Goal: Task Accomplishment & Management: Manage account settings

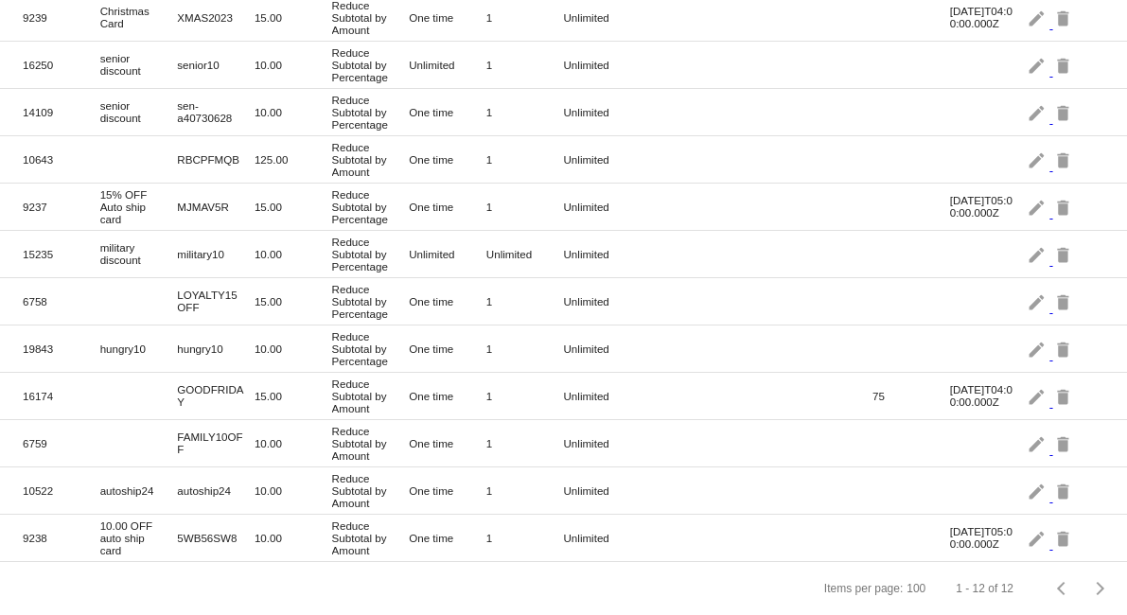
scroll to position [245, 0]
click at [1028, 334] on mat-icon "edit" at bounding box center [1038, 348] width 23 height 29
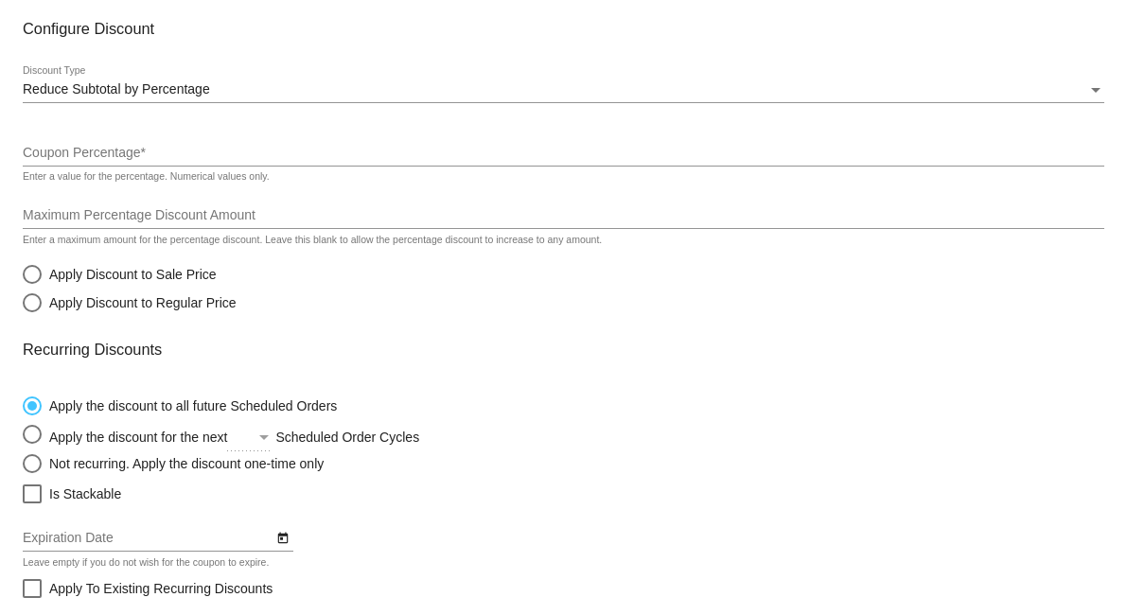
type input "hungry10"
type input "10"
radio input "true"
radio input "false"
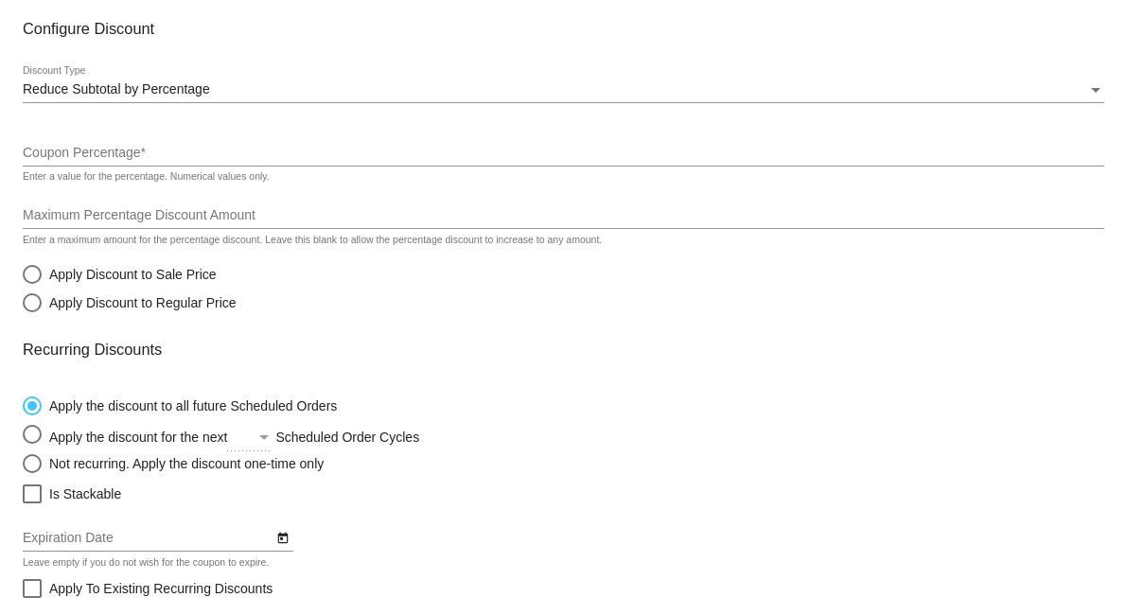
radio input "true"
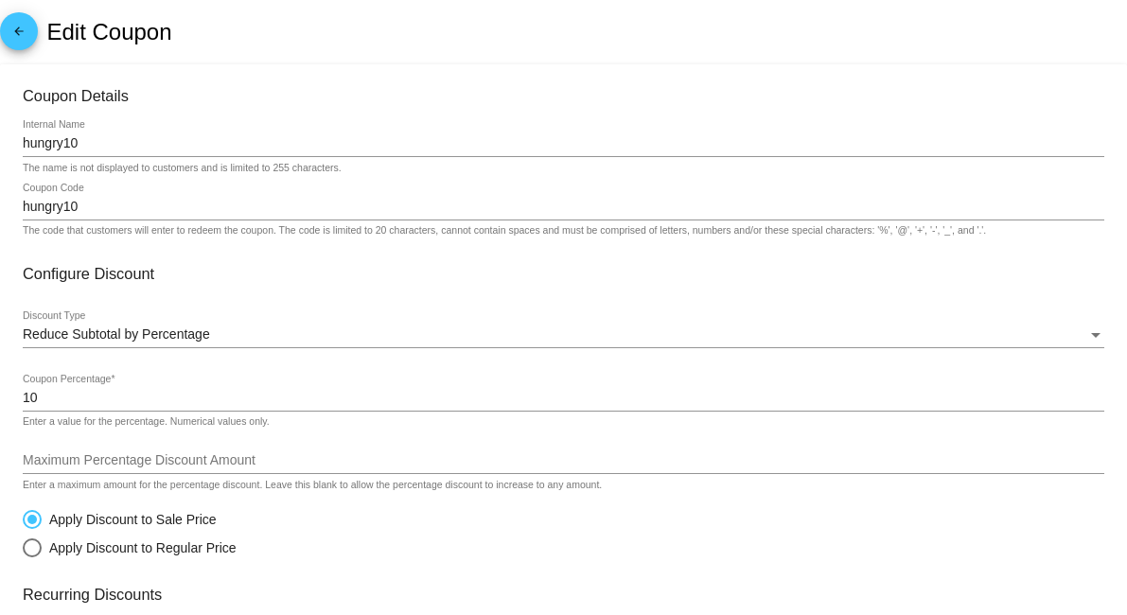
click at [216, 332] on div "Reduce Subtotal by Percentage" at bounding box center [555, 334] width 1065 height 15
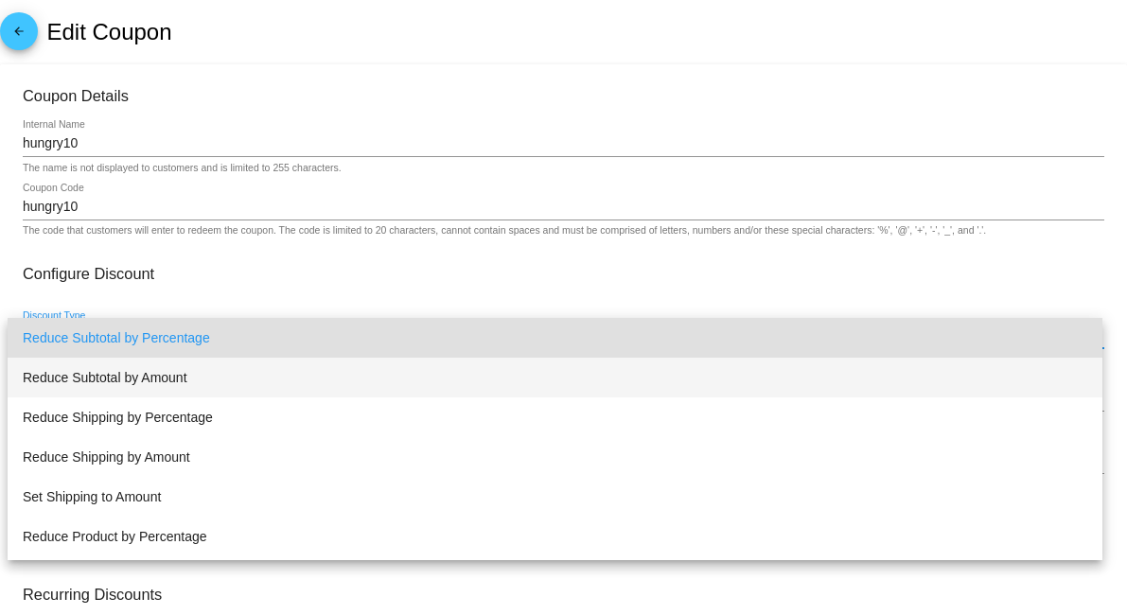
click at [191, 374] on span "Reduce Subtotal by Amount" at bounding box center [555, 378] width 1065 height 40
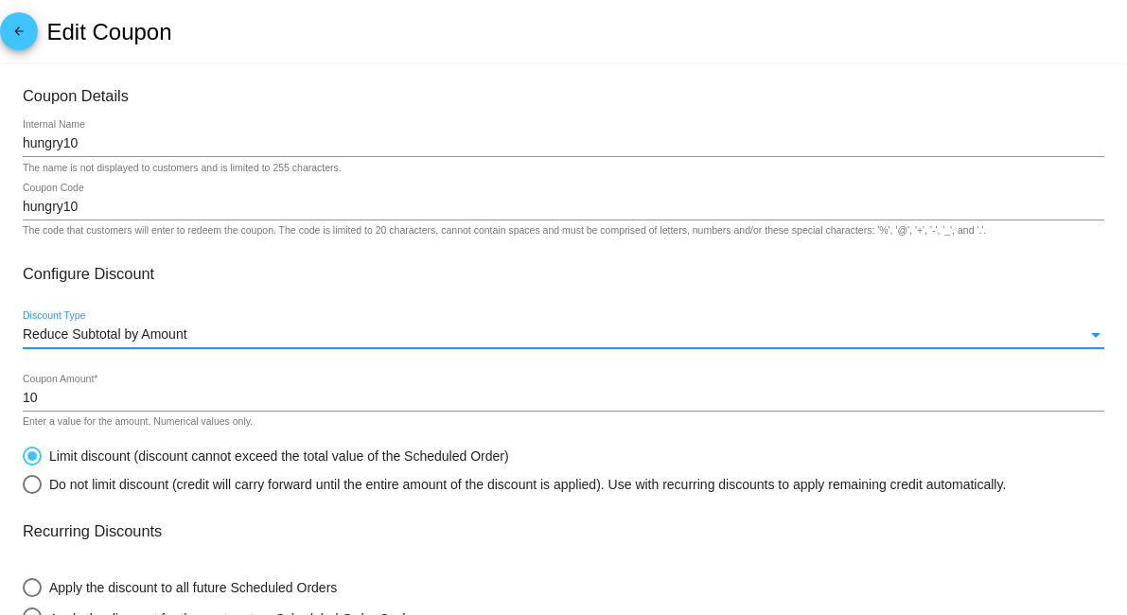
click at [67, 396] on input "10" at bounding box center [564, 398] width 1082 height 15
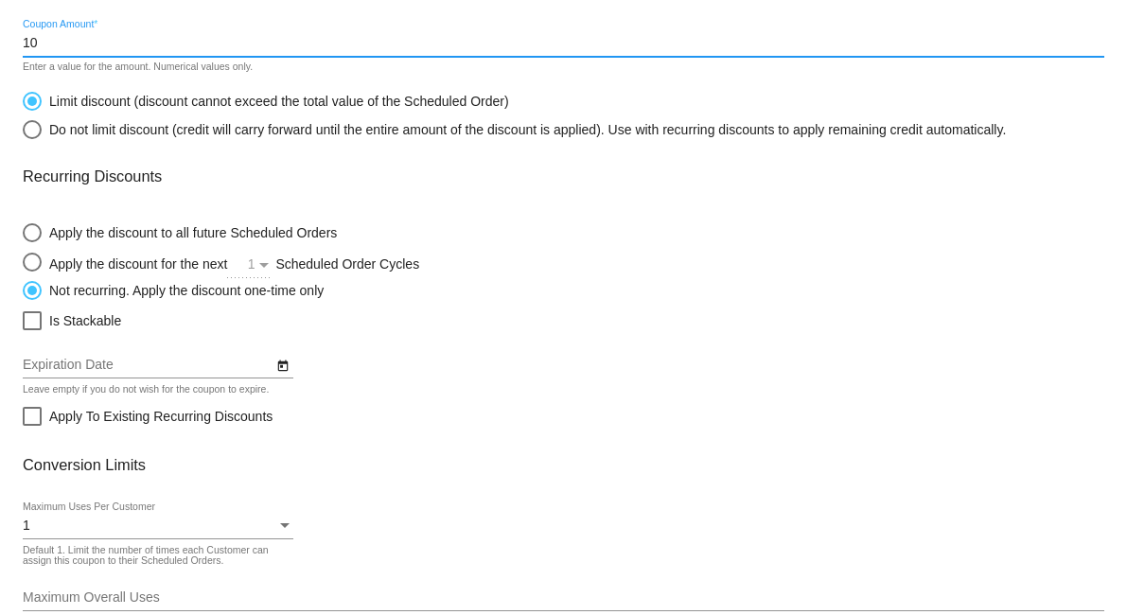
scroll to position [487, 0]
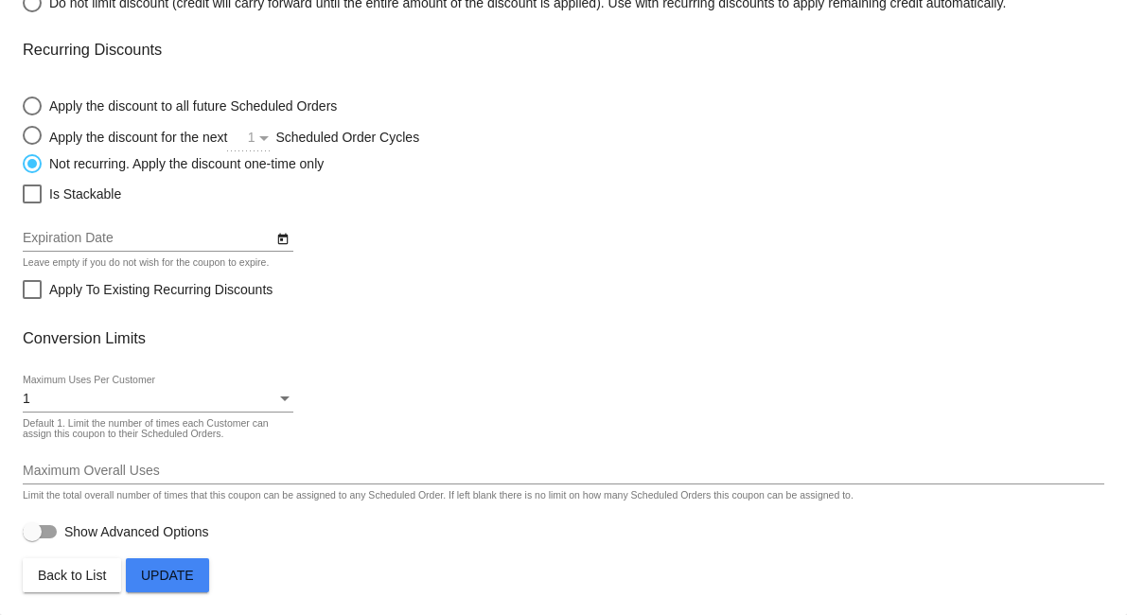
click at [186, 572] on span "Update" at bounding box center [167, 575] width 53 height 15
click at [90, 578] on span "Back to List" at bounding box center [72, 575] width 68 height 15
